Goal: Task Accomplishment & Management: Manage account settings

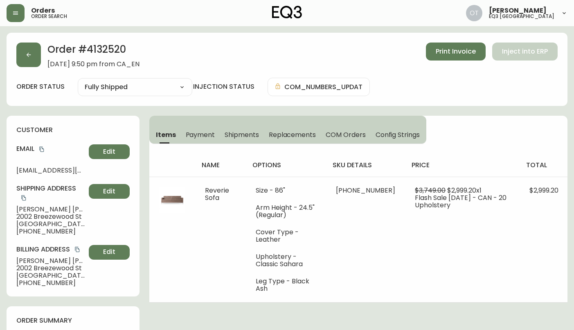
select select "FULLY_SHIPPED"
click at [27, 59] on button "button" at bounding box center [28, 55] width 25 height 25
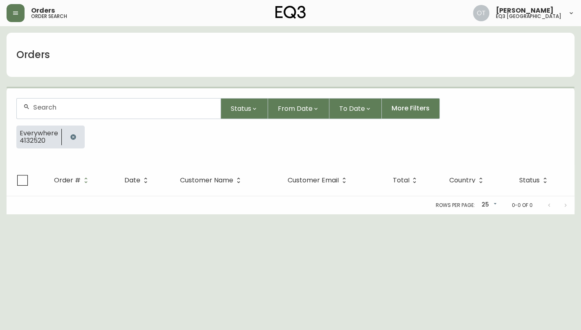
click at [86, 107] on input "text" at bounding box center [123, 108] width 181 height 8
paste input "4132458"
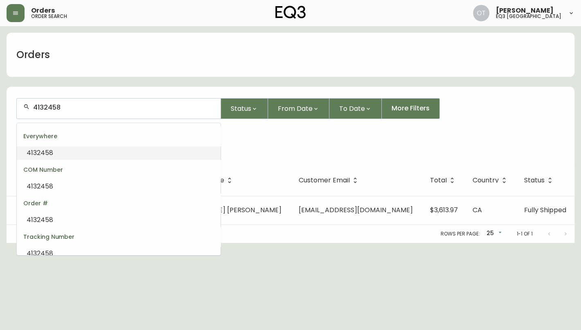
click at [122, 107] on input "4132458" at bounding box center [123, 108] width 181 height 8
type input "4132458"
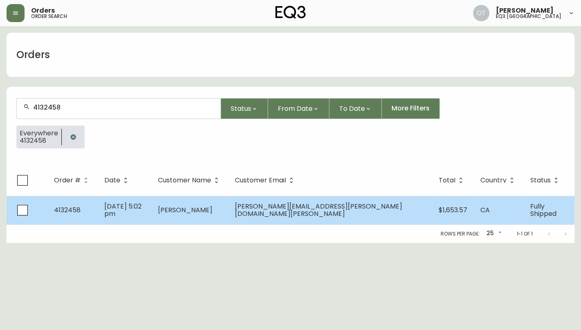
click at [364, 213] on span "[PERSON_NAME][EMAIL_ADDRESS][PERSON_NAME][DOMAIN_NAME][PERSON_NAME]" at bounding box center [318, 210] width 167 height 17
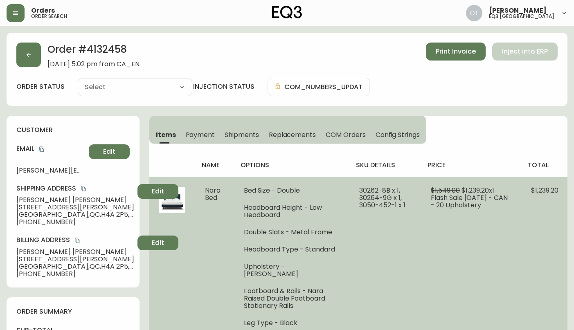
type input "Fully Shipped"
select select "FULLY_SHIPPED"
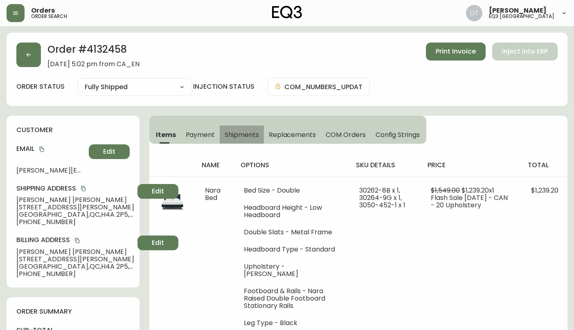
click at [251, 133] on span "Shipments" at bounding box center [242, 135] width 34 height 9
